Goal: Information Seeking & Learning: Learn about a topic

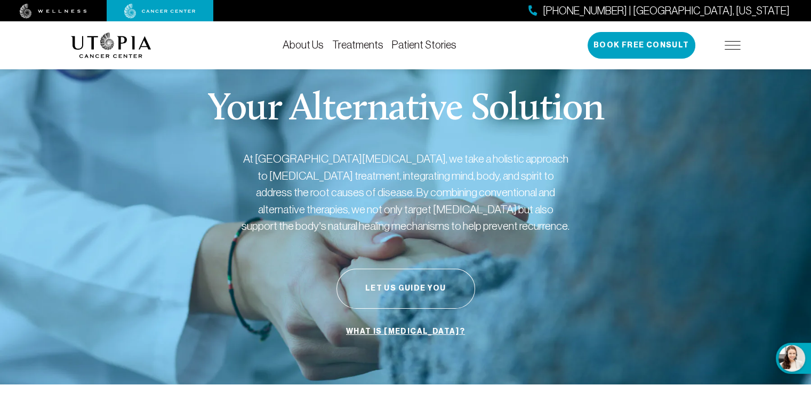
click at [320, 41] on link "About Us" at bounding box center [303, 45] width 41 height 12
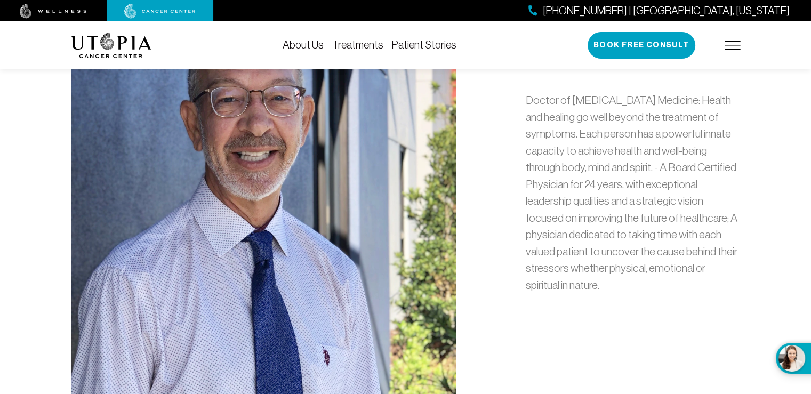
scroll to position [533, 0]
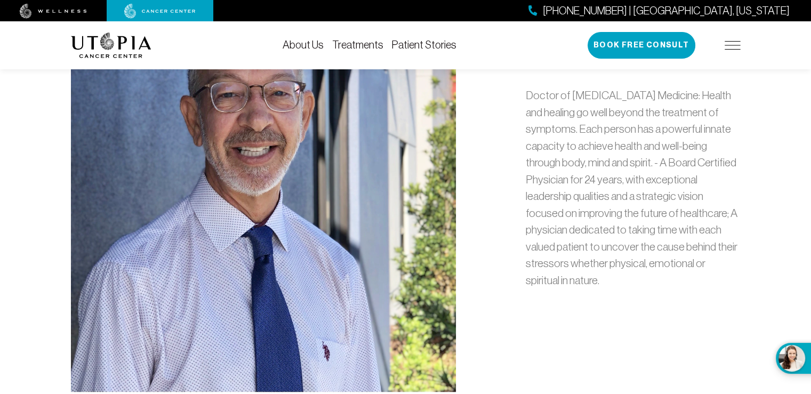
click at [358, 47] on link "Treatments" at bounding box center [357, 45] width 51 height 12
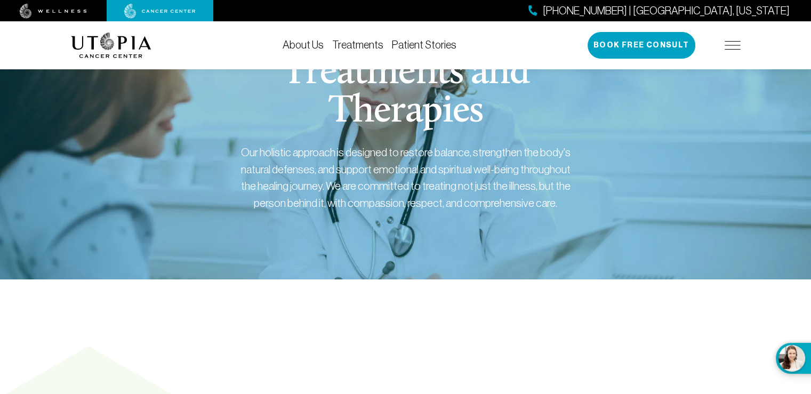
scroll to position [53, 0]
